Goal: Information Seeking & Learning: Learn about a topic

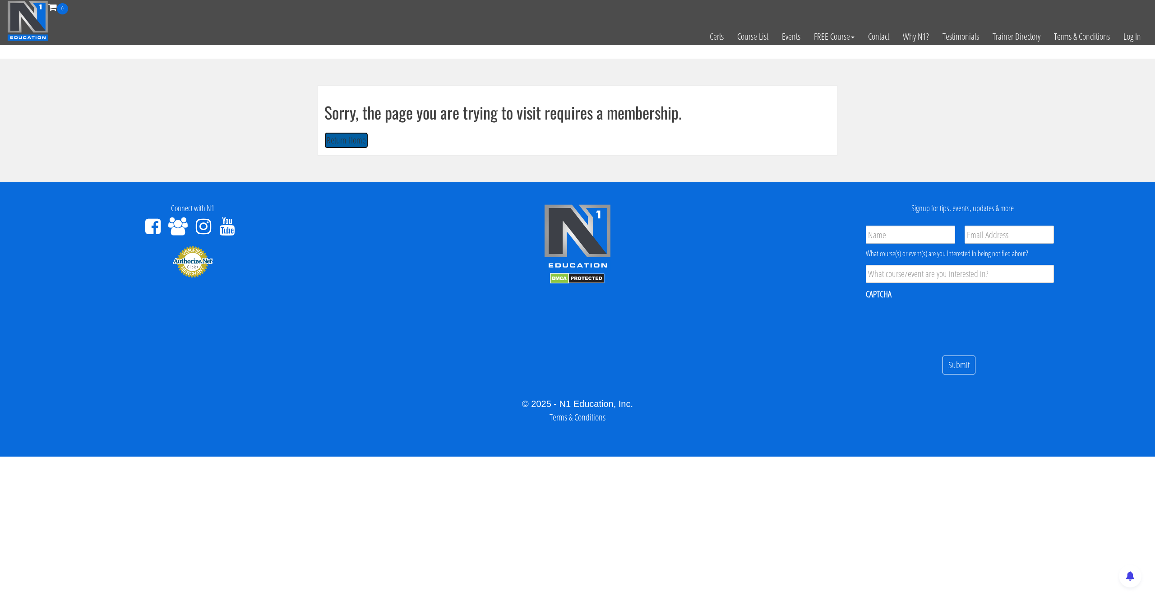
click at [359, 134] on button "Return Home" at bounding box center [346, 140] width 44 height 17
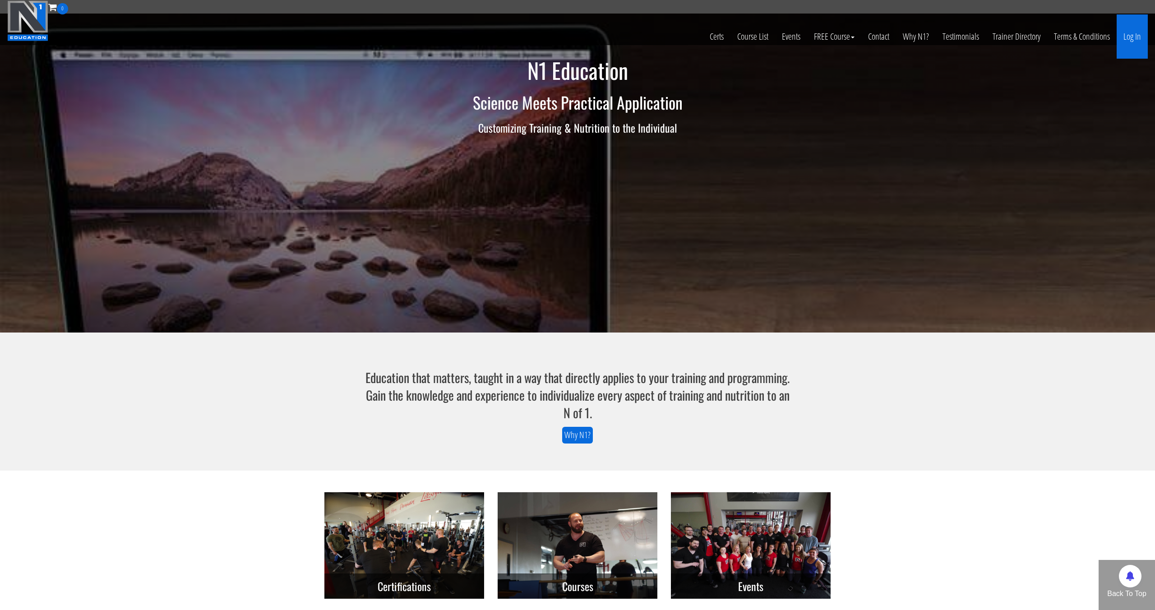
click at [1137, 51] on link "Log In" at bounding box center [1132, 36] width 31 height 44
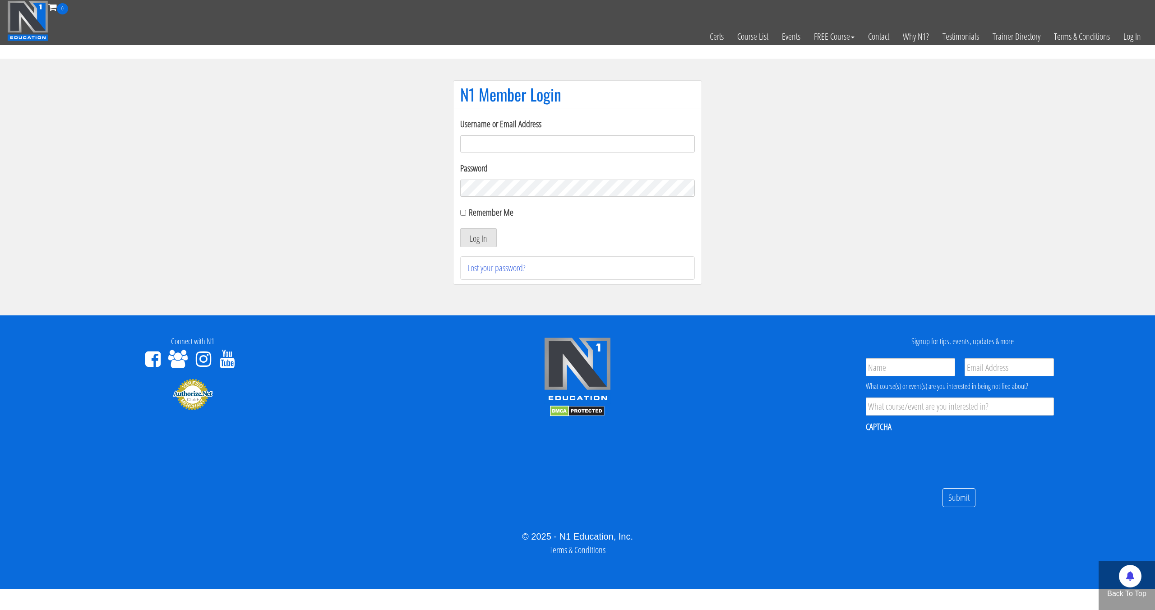
type input "pinedaa24@gmail.com"
click at [460, 228] on button "Log In" at bounding box center [478, 237] width 37 height 19
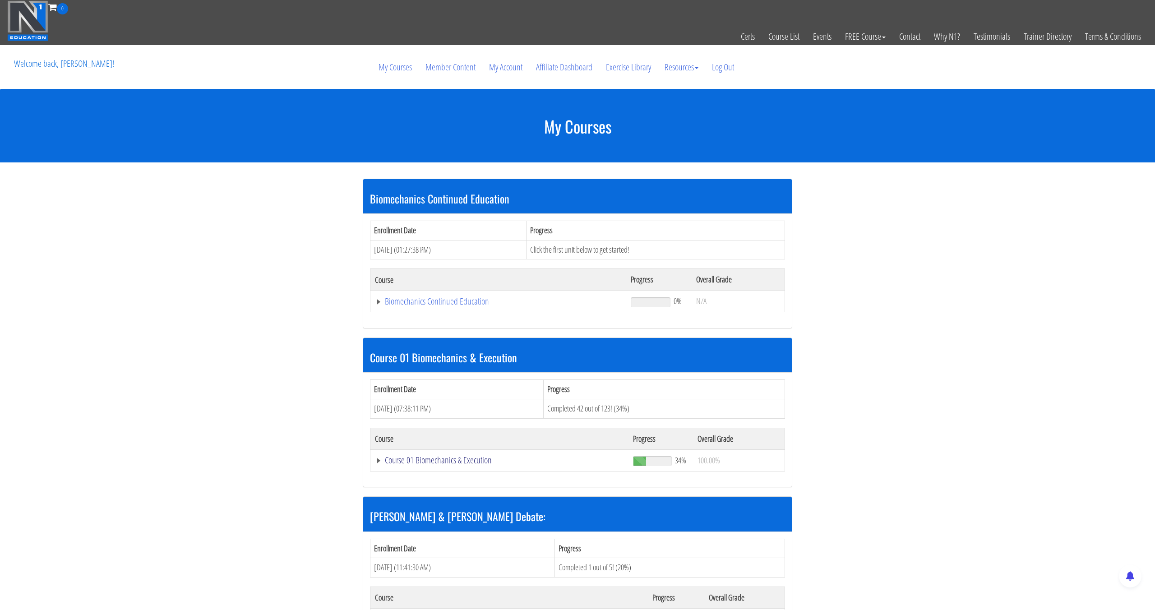
click at [444, 458] on link "Course 01 Biomechanics & Execution" at bounding box center [499, 460] width 249 height 9
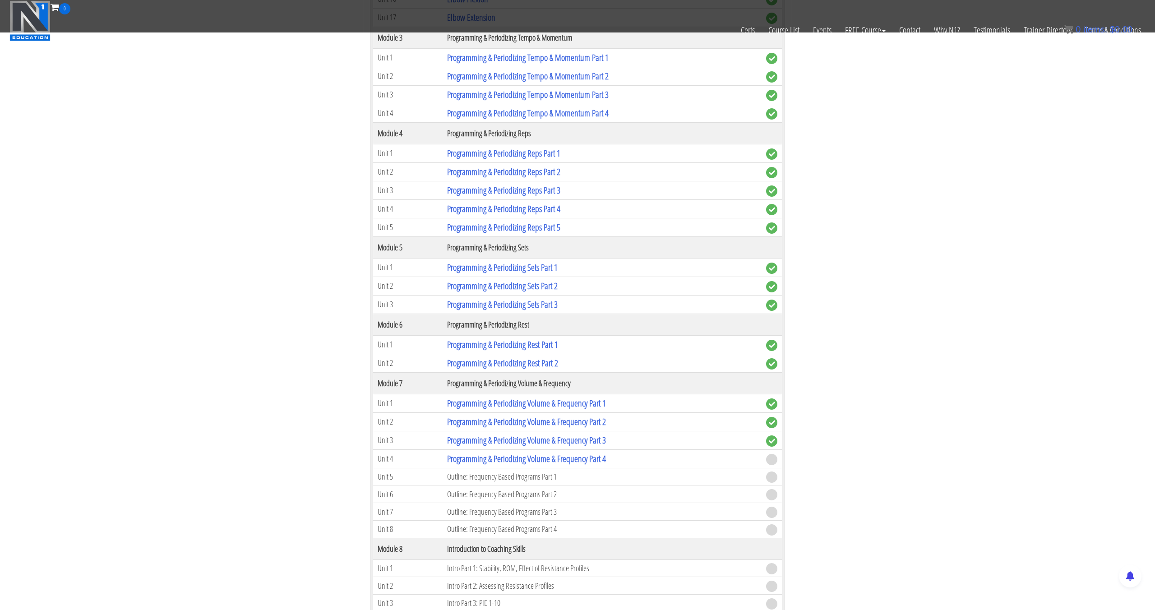
scroll to position [935, 0]
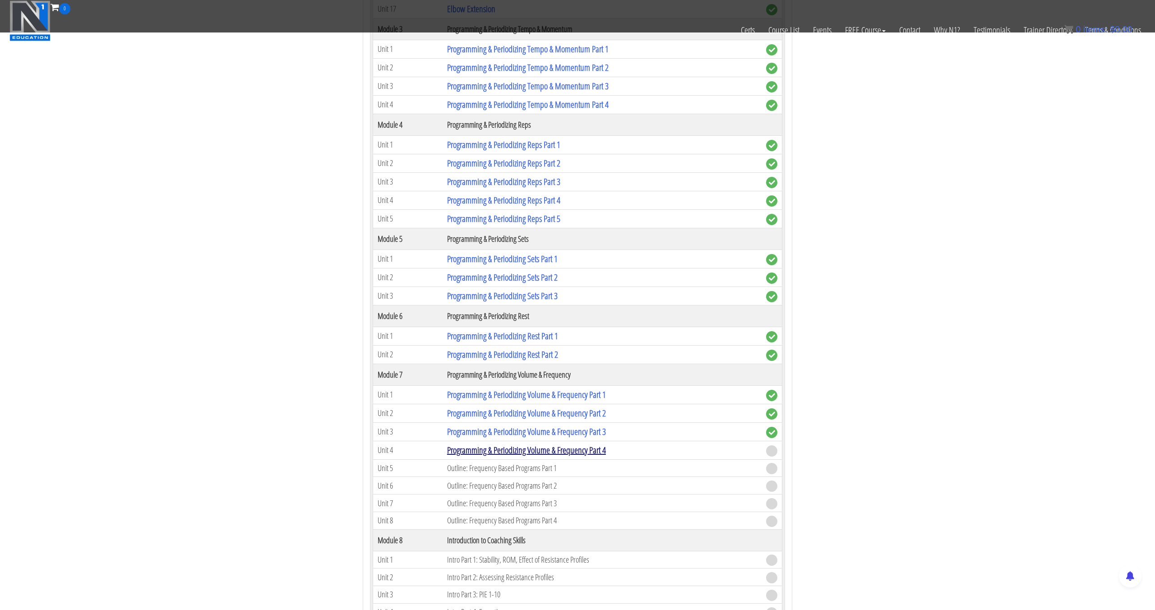
click at [488, 452] on link "Programming & Periodizing Volume & Frequency Part 4" at bounding box center [526, 450] width 159 height 12
click at [489, 452] on link "Programming & Periodizing Volume & Frequency Part 4" at bounding box center [526, 450] width 159 height 12
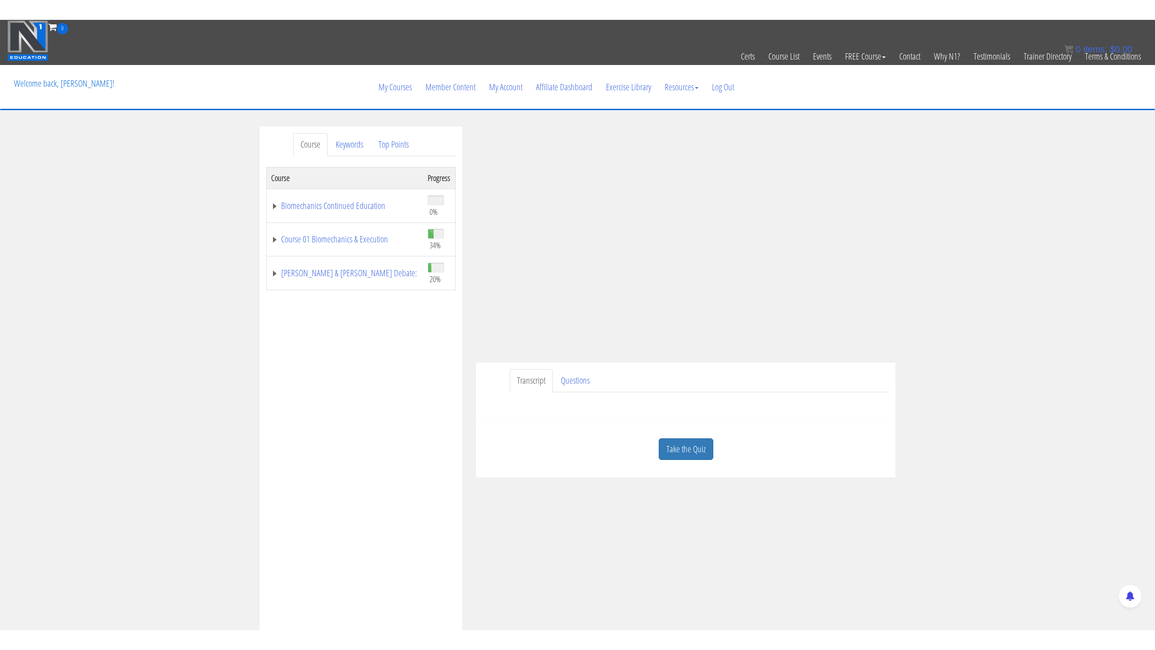
scroll to position [0, 0]
